Goal: Transaction & Acquisition: Download file/media

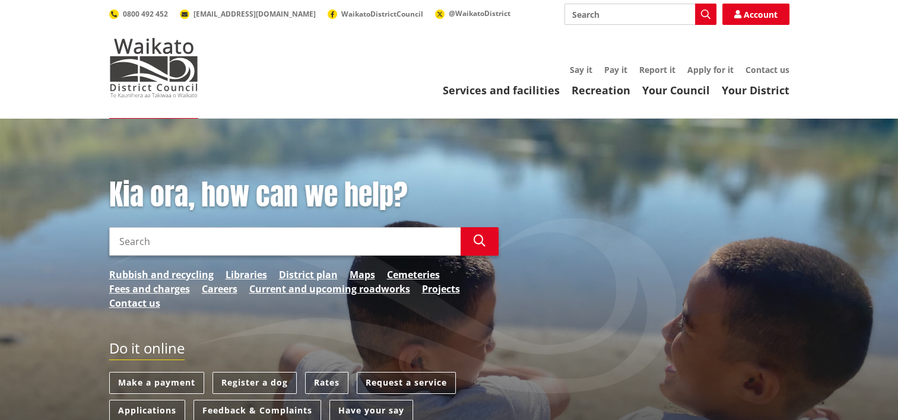
click at [182, 245] on input "Search" at bounding box center [285, 241] width 352 height 29
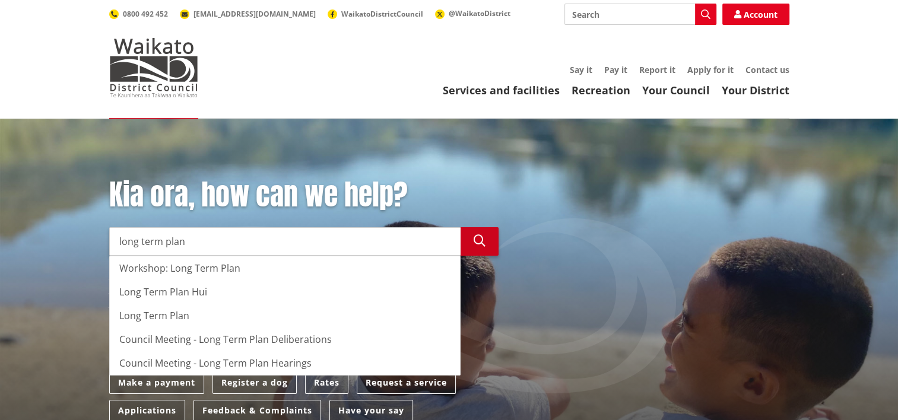
type input "long term plan"
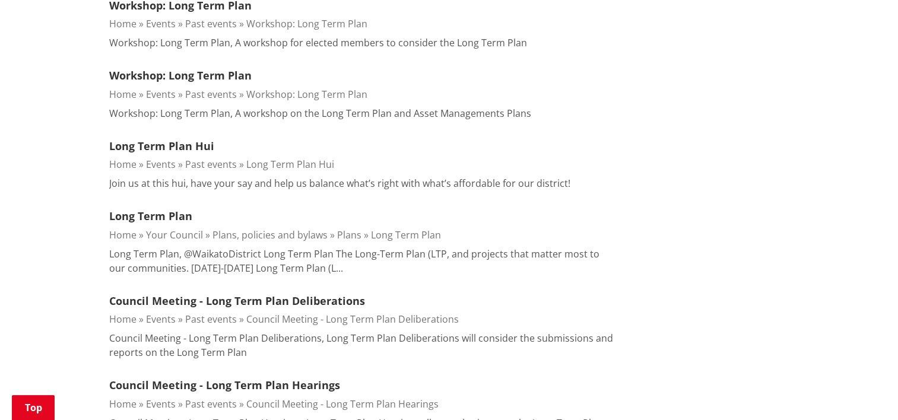
scroll to position [475, 0]
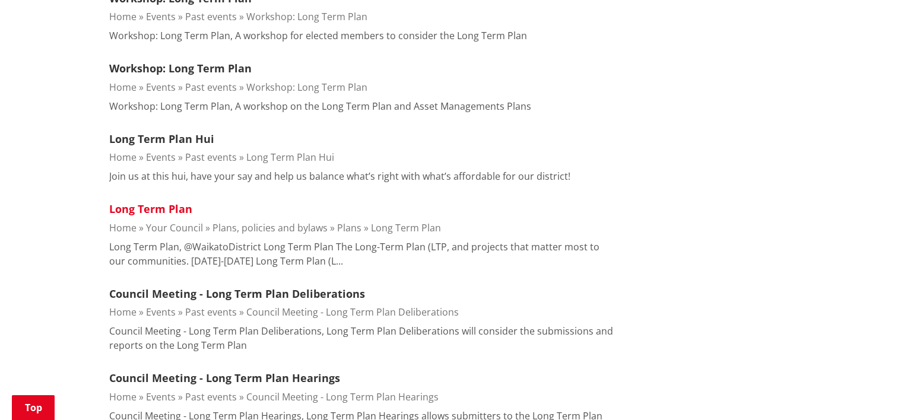
click at [142, 209] on link "Long Term Plan" at bounding box center [150, 209] width 83 height 14
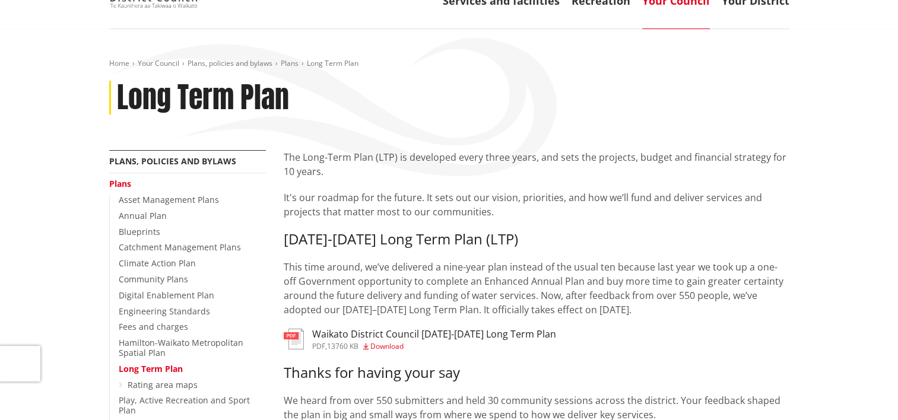
scroll to position [238, 0]
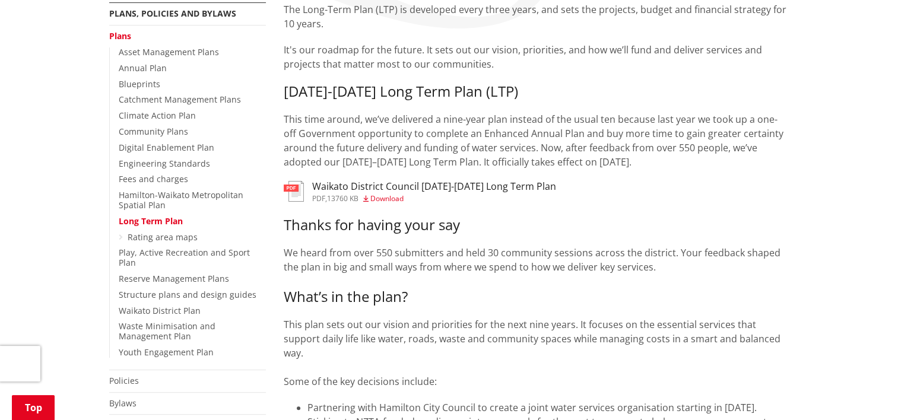
click at [388, 198] on span "Download" at bounding box center [387, 199] width 33 height 10
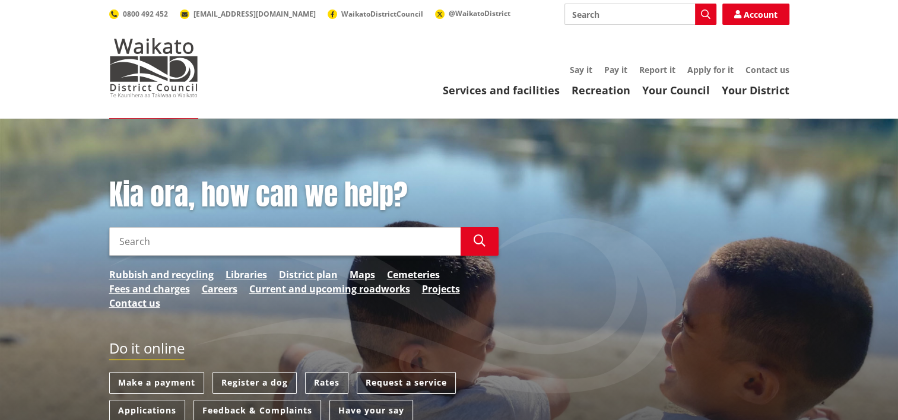
click at [169, 240] on input "Search" at bounding box center [285, 241] width 352 height 29
type input "Signficant"
